Goal: Information Seeking & Learning: Check status

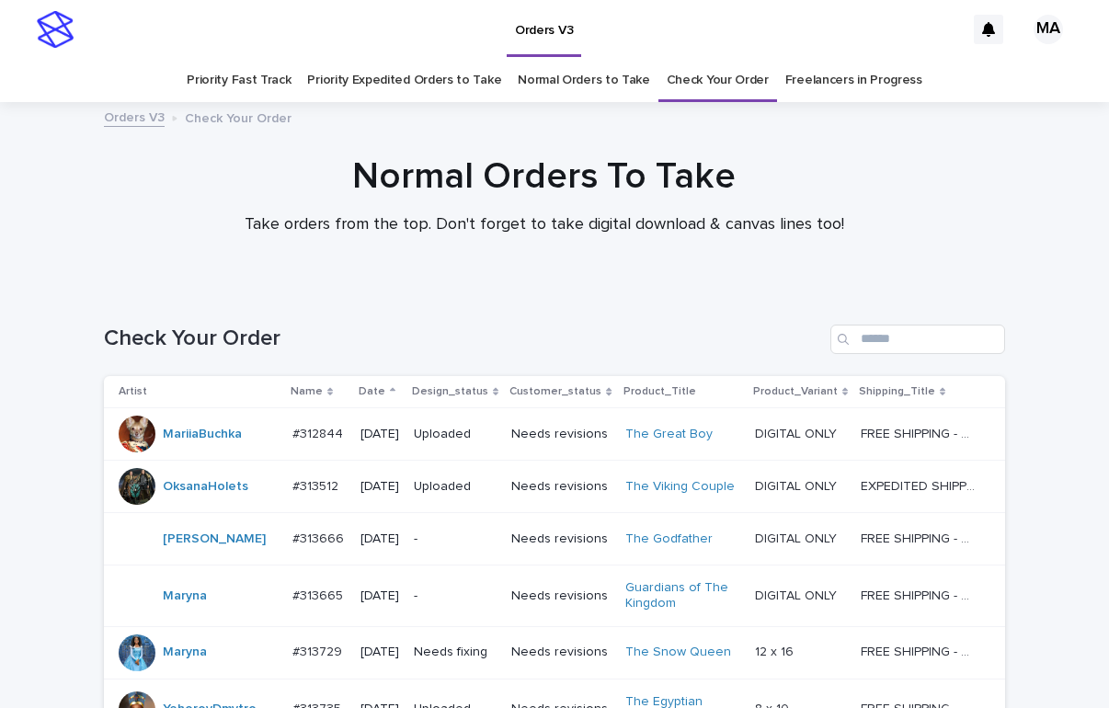
scroll to position [1443, 0]
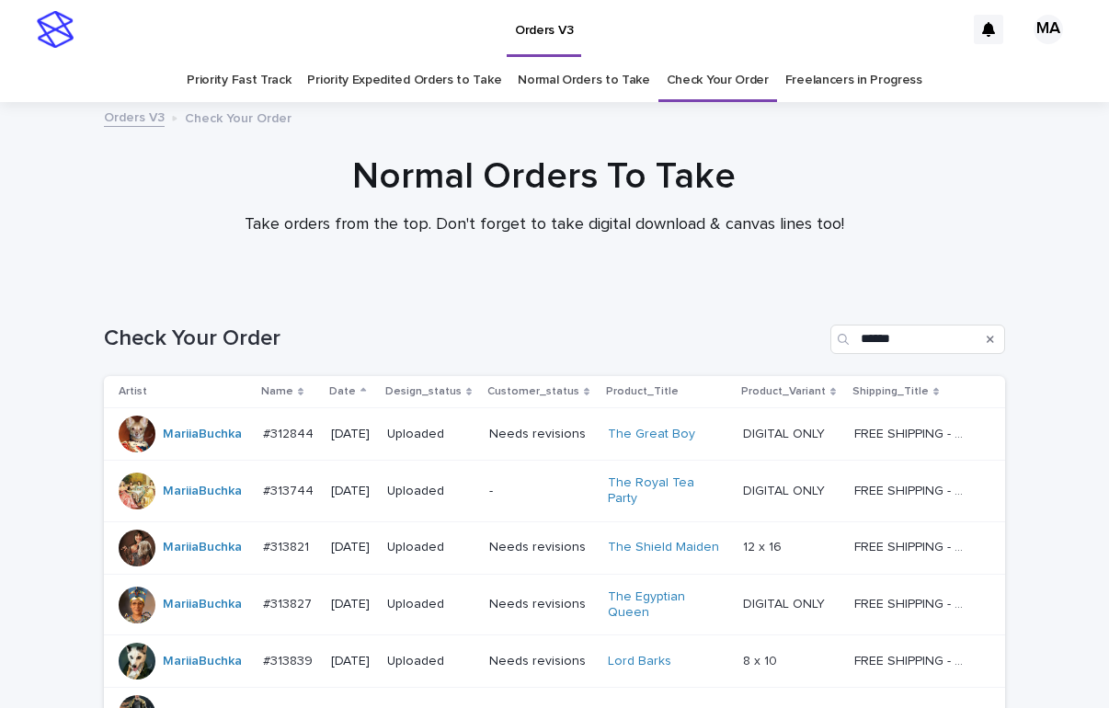
scroll to position [233, 0]
